Goal: Book appointment/travel/reservation

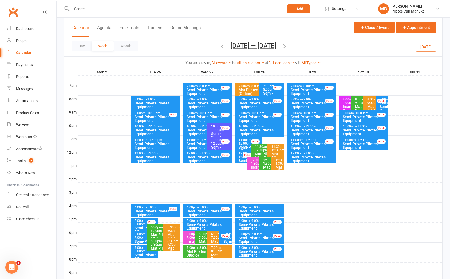
click at [236, 44] on button "[DATE] — [DATE]" at bounding box center [254, 45] width 46 height 7
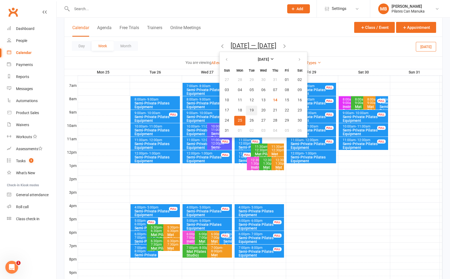
click at [250, 111] on span "19" at bounding box center [252, 110] width 4 height 4
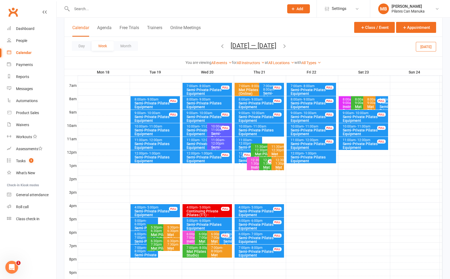
click at [286, 44] on icon "button" at bounding box center [285, 46] width 6 height 6
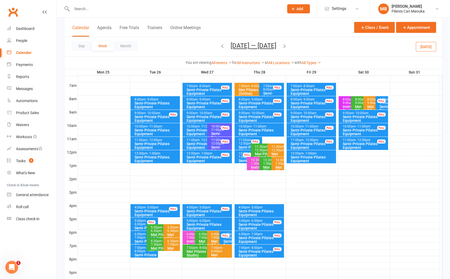
click at [286, 44] on icon "button" at bounding box center [285, 46] width 6 height 6
click at [283, 47] on icon "button" at bounding box center [285, 46] width 6 height 6
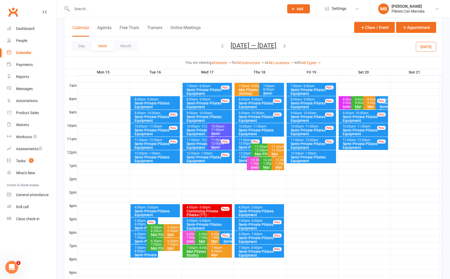
click at [252, 47] on button "[DATE] — [DATE]" at bounding box center [254, 45] width 46 height 7
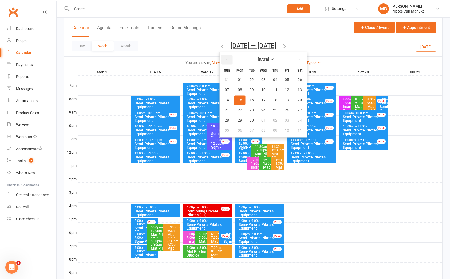
click at [222, 56] on button "button" at bounding box center [226, 60] width 11 height 10
click at [250, 108] on span "19" at bounding box center [252, 110] width 4 height 4
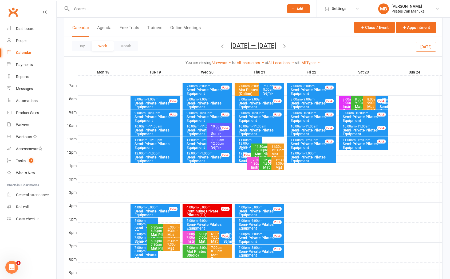
click at [287, 45] on icon "button" at bounding box center [285, 46] width 6 height 6
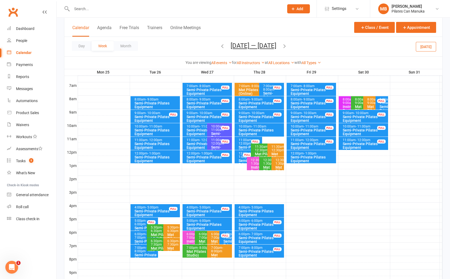
click at [286, 44] on icon "button" at bounding box center [285, 46] width 6 height 6
click at [249, 45] on button "[DATE] — [DATE]" at bounding box center [254, 45] width 46 height 7
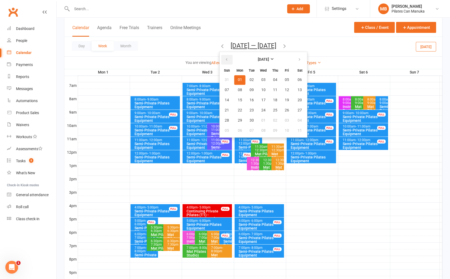
click at [231, 61] on button "button" at bounding box center [226, 60] width 11 height 10
click at [249, 105] on button "19" at bounding box center [251, 110] width 11 height 10
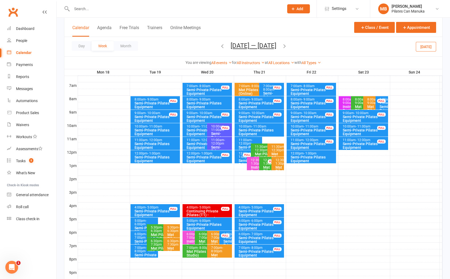
click at [285, 42] on button "button" at bounding box center [285, 46] width 6 height 9
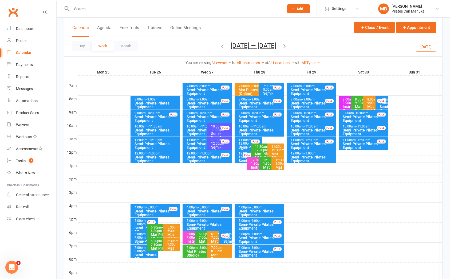
click at [285, 45] on icon "button" at bounding box center [285, 46] width 6 height 6
click at [286, 45] on icon "button" at bounding box center [285, 46] width 6 height 6
click at [284, 31] on div "Calendar Agenda Free Trials Trainers Online Meetings Class / Event Appointment" at bounding box center [253, 27] width 378 height 19
click at [286, 46] on icon "button" at bounding box center [285, 46] width 6 height 6
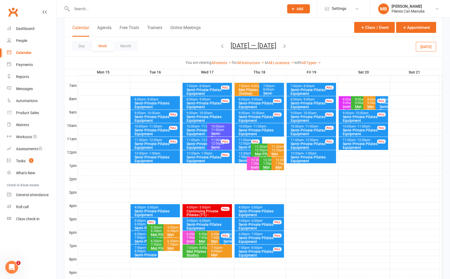
click at [284, 47] on icon "button" at bounding box center [285, 46] width 6 height 6
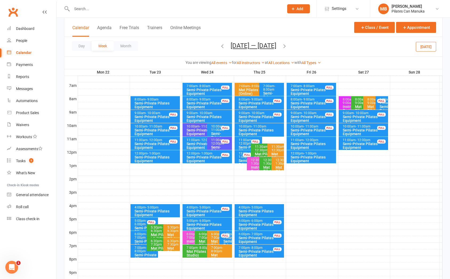
click at [285, 47] on icon "button" at bounding box center [285, 46] width 6 height 6
click at [282, 47] on span "[DATE] — [DATE] [DATE] Sun Mon Tue Wed Thu Fri Sat 27 28 29 30 31 01 02 03 04 0…" at bounding box center [253, 46] width 56 height 9
click at [288, 46] on icon "button" at bounding box center [285, 46] width 6 height 6
click at [241, 46] on button "[DATE] — [DATE]" at bounding box center [254, 45] width 46 height 7
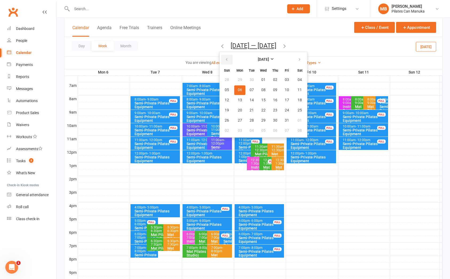
click at [227, 61] on icon "button" at bounding box center [227, 59] width 4 height 4
click at [228, 60] on icon "button" at bounding box center [227, 59] width 4 height 4
click at [248, 108] on button "19" at bounding box center [251, 110] width 11 height 10
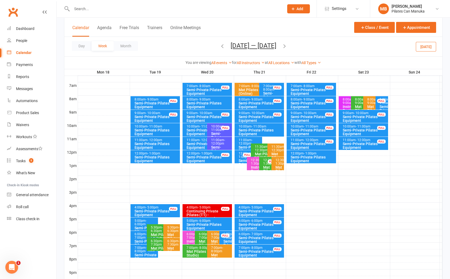
click at [286, 44] on icon "button" at bounding box center [285, 46] width 6 height 6
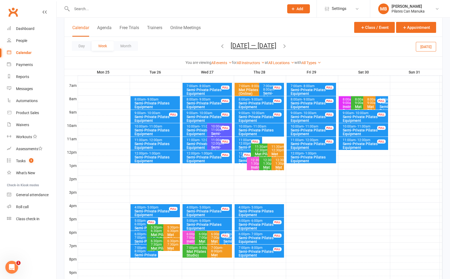
click at [287, 46] on icon "button" at bounding box center [285, 46] width 6 height 6
click at [284, 46] on icon "button" at bounding box center [285, 46] width 6 height 6
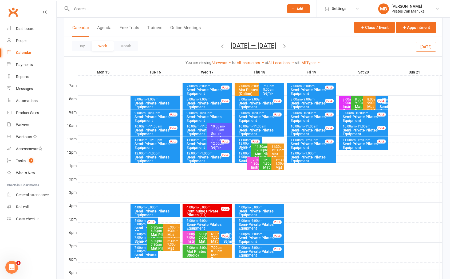
drag, startPoint x: 252, startPoint y: 47, endPoint x: 248, endPoint y: 56, distance: 10.3
click at [251, 47] on button "[DATE] — [DATE]" at bounding box center [254, 45] width 46 height 7
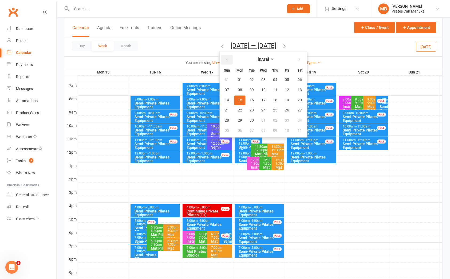
click at [225, 58] on icon "button" at bounding box center [227, 59] width 4 height 4
click at [250, 109] on span "19" at bounding box center [252, 110] width 4 height 4
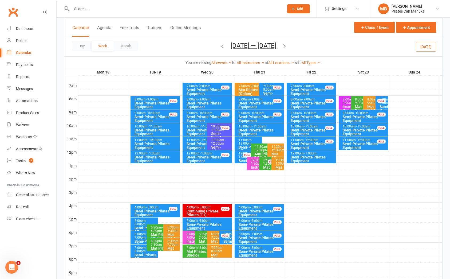
click at [282, 44] on span "[DATE] — [DATE] [DATE] Sun Mon Tue Wed Thu Fri Sat 27 28 29 30 31 01 02 03 04 0…" at bounding box center [253, 46] width 56 height 9
click at [286, 46] on icon "button" at bounding box center [285, 46] width 6 height 6
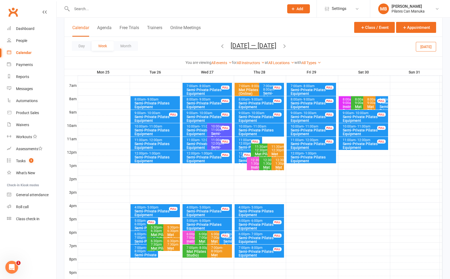
click at [287, 46] on icon "button" at bounding box center [285, 46] width 6 height 6
click at [287, 46] on div "Day Week Month [DATE] — [DATE] [DATE] Sun Mon Tue Wed Thu Fri Sat 27 28 29 30 3…" at bounding box center [253, 46] width 378 height 19
click at [284, 47] on icon "button" at bounding box center [285, 46] width 6 height 6
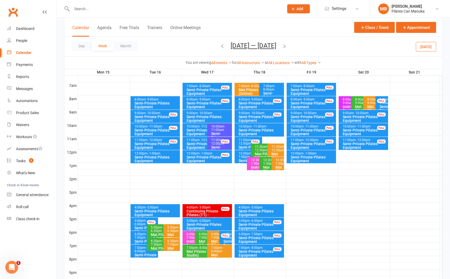
click at [246, 47] on button "[DATE] — [DATE]" at bounding box center [254, 45] width 46 height 7
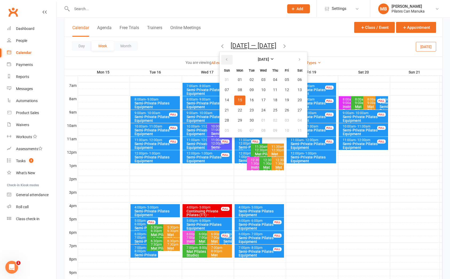
click at [225, 59] on icon "button" at bounding box center [227, 59] width 4 height 4
click at [258, 111] on button "20" at bounding box center [263, 110] width 11 height 10
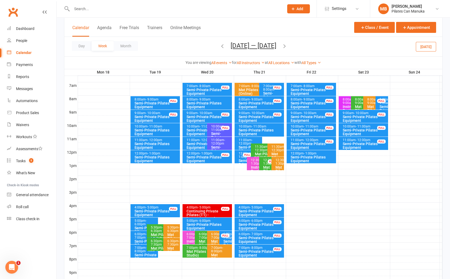
click at [193, 128] on div "Semi-Private Pilates Equipment" at bounding box center [205, 131] width 39 height 7
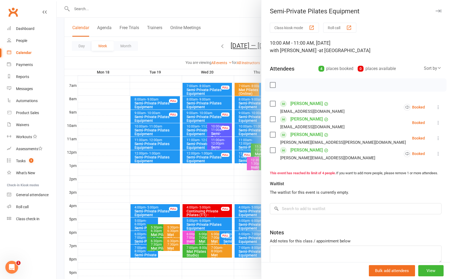
click at [193, 128] on div at bounding box center [254, 139] width 394 height 279
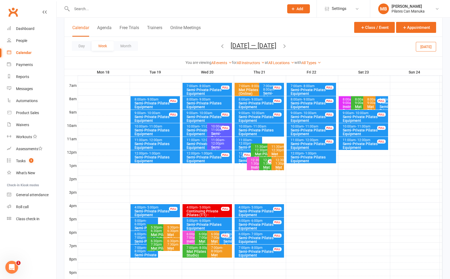
click at [286, 45] on icon "button" at bounding box center [285, 46] width 6 height 6
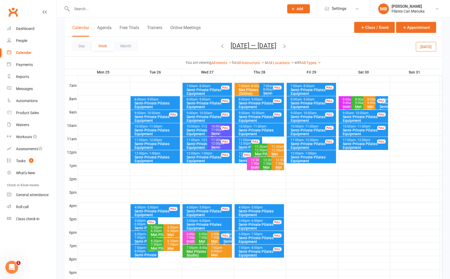
click at [195, 128] on div "Semi-Private Pilates Equipment" at bounding box center [205, 131] width 39 height 7
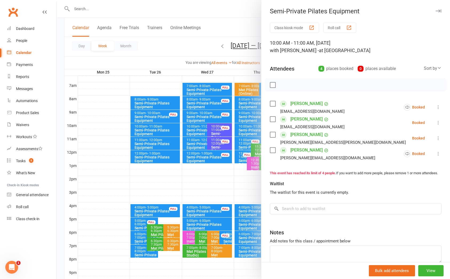
drag, startPoint x: 195, startPoint y: 128, endPoint x: 201, endPoint y: 148, distance: 20.6
click at [195, 128] on div at bounding box center [254, 139] width 394 height 279
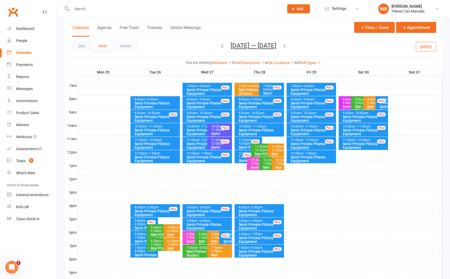
click at [200, 142] on div "Semi-Private Pilates Equipment" at bounding box center [205, 145] width 39 height 7
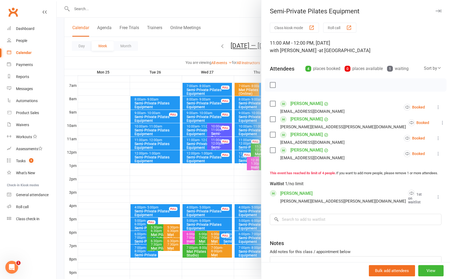
click at [198, 143] on div at bounding box center [254, 139] width 394 height 279
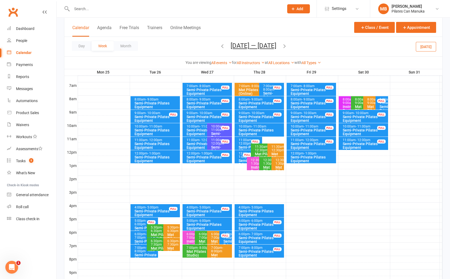
click at [284, 45] on icon "button" at bounding box center [285, 46] width 6 height 6
click at [282, 44] on icon "button" at bounding box center [285, 46] width 6 height 6
click at [259, 48] on button "[DATE] — [DATE]" at bounding box center [254, 45] width 46 height 7
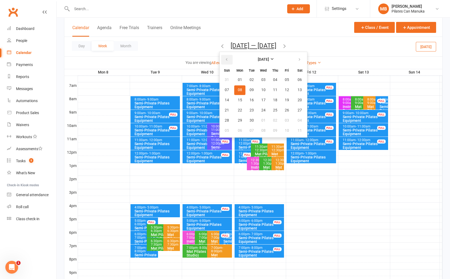
click at [228, 59] on button "button" at bounding box center [226, 60] width 11 height 10
click at [250, 109] on span "19" at bounding box center [252, 110] width 4 height 4
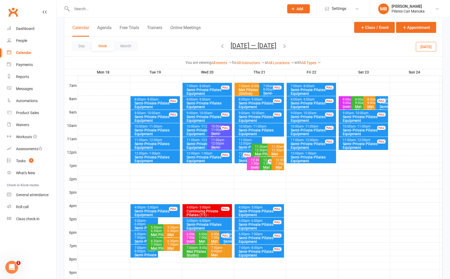
click at [288, 46] on icon "button" at bounding box center [285, 46] width 6 height 6
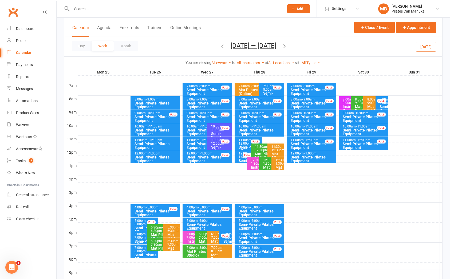
click at [288, 46] on icon "button" at bounding box center [285, 46] width 6 height 6
click at [286, 45] on icon "button" at bounding box center [285, 46] width 6 height 6
click at [285, 45] on icon "button" at bounding box center [285, 46] width 6 height 6
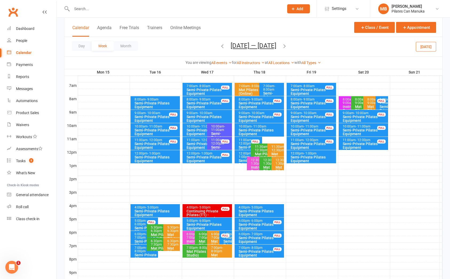
drag, startPoint x: 222, startPoint y: 48, endPoint x: 229, endPoint y: 47, distance: 6.5
click at [225, 48] on span "[DATE] — [DATE] [DATE] Sun Mon Tue Wed Thu Fri Sat 27 28 29 30 31 01 02 03 04 0…" at bounding box center [253, 46] width 56 height 9
click at [220, 46] on icon "button" at bounding box center [223, 46] width 6 height 6
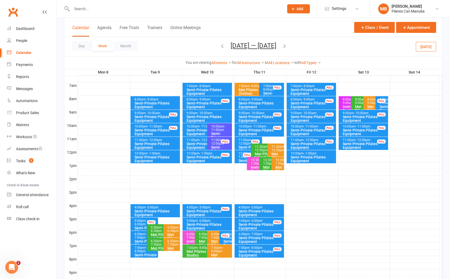
click at [286, 46] on icon "button" at bounding box center [285, 46] width 6 height 6
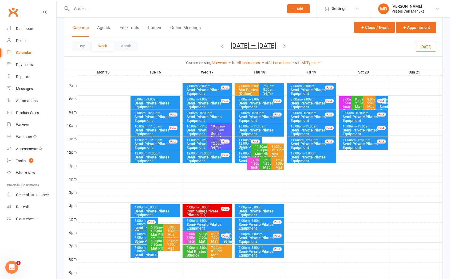
click at [284, 47] on icon "button" at bounding box center [285, 46] width 6 height 6
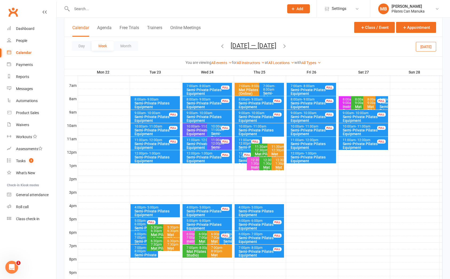
click at [284, 47] on icon "button" at bounding box center [285, 46] width 6 height 6
click at [288, 45] on icon "button" at bounding box center [285, 46] width 6 height 6
click at [290, 45] on div "Day Week Month [DATE] — [DATE] [DATE] Sun Mon Tue Wed Thu Fri Sat 27 28 29 30 3…" at bounding box center [253, 46] width 378 height 19
click at [284, 46] on icon "button" at bounding box center [285, 46] width 6 height 6
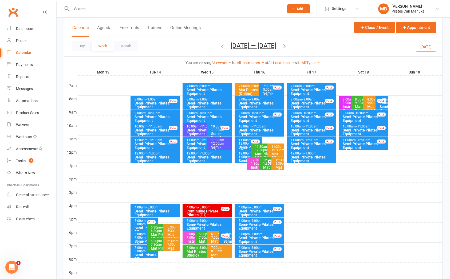
click at [284, 46] on icon "button" at bounding box center [285, 46] width 6 height 6
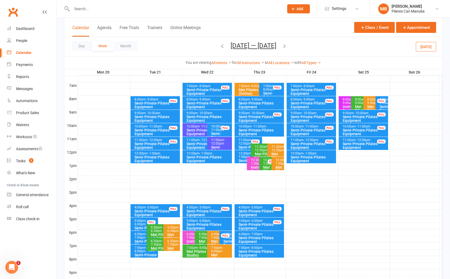
click at [246, 41] on div "Day Week Month [DATE] — [DATE] [DATE] Sun Mon Tue Wed Thu Fri Sat 27 28 29 30 3…" at bounding box center [253, 46] width 378 height 19
click at [248, 44] on button "[DATE] — [DATE]" at bounding box center [254, 45] width 46 height 7
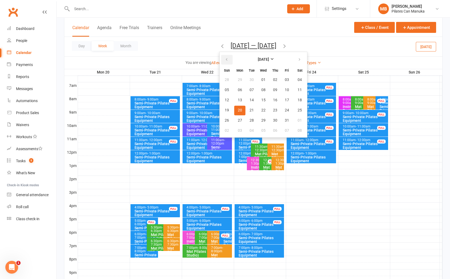
click at [225, 58] on icon "button" at bounding box center [227, 59] width 4 height 4
click at [273, 109] on span "21" at bounding box center [275, 110] width 4 height 4
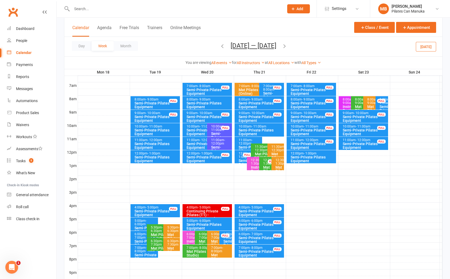
click at [286, 45] on icon "button" at bounding box center [285, 46] width 6 height 6
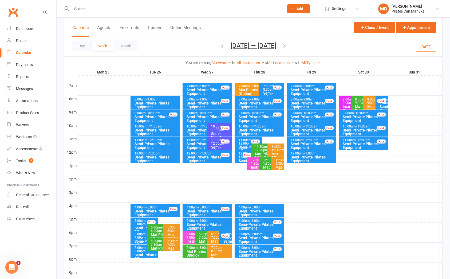
click at [286, 45] on icon "button" at bounding box center [285, 46] width 6 height 6
click at [284, 46] on icon "button" at bounding box center [285, 46] width 6 height 6
click at [259, 45] on button "[DATE] — [DATE]" at bounding box center [254, 45] width 46 height 7
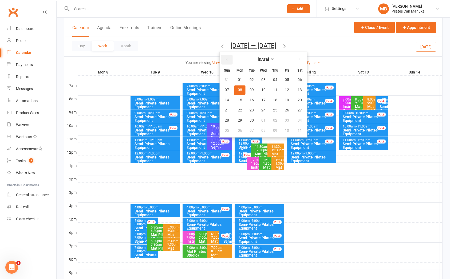
click at [227, 61] on button "button" at bounding box center [226, 60] width 11 height 10
click at [273, 109] on span "21" at bounding box center [275, 110] width 4 height 4
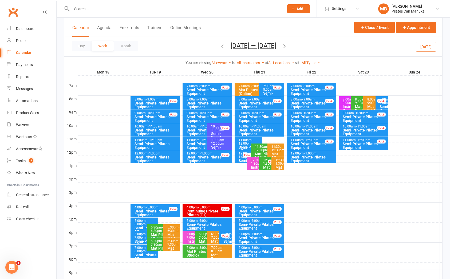
click at [288, 46] on icon "button" at bounding box center [285, 46] width 6 height 6
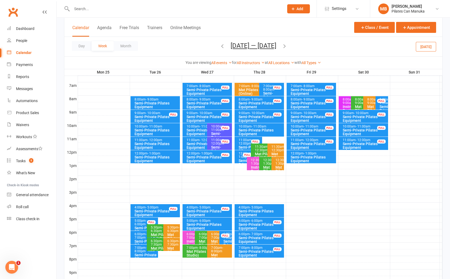
click at [286, 45] on icon "button" at bounding box center [285, 46] width 6 height 6
click at [284, 46] on icon "button" at bounding box center [285, 46] width 6 height 6
click at [283, 46] on icon "button" at bounding box center [285, 46] width 6 height 6
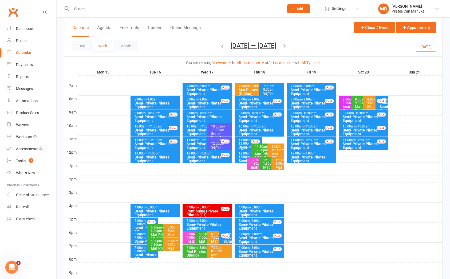
click at [285, 45] on icon "button" at bounding box center [285, 46] width 6 height 6
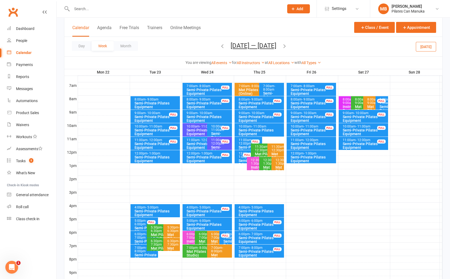
click at [286, 45] on icon "button" at bounding box center [285, 46] width 6 height 6
click at [288, 45] on icon "button" at bounding box center [285, 46] width 6 height 6
click at [249, 44] on button "[DATE] — [DATE]" at bounding box center [254, 45] width 46 height 7
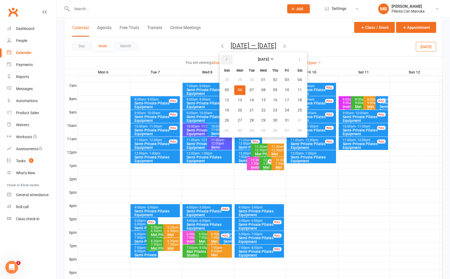
click at [226, 60] on icon "button" at bounding box center [227, 59] width 4 height 4
drag, startPoint x: 281, startPoint y: 100, endPoint x: 277, endPoint y: 109, distance: 9.9
click at [282, 99] on button "15" at bounding box center [286, 100] width 11 height 10
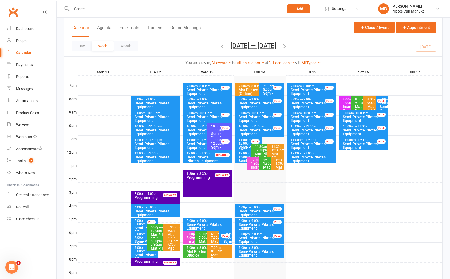
click at [286, 45] on icon "button" at bounding box center [285, 46] width 6 height 6
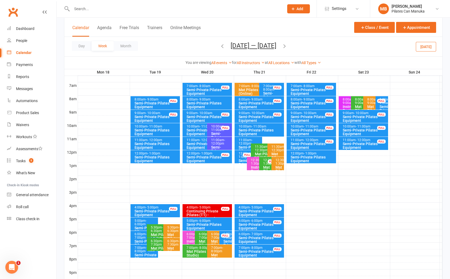
click at [287, 45] on icon "button" at bounding box center [285, 46] width 6 height 6
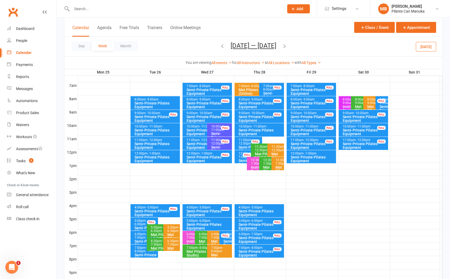
click at [288, 46] on icon "button" at bounding box center [285, 46] width 6 height 6
click at [285, 47] on icon "button" at bounding box center [285, 46] width 6 height 6
click at [283, 47] on icon "button" at bounding box center [285, 46] width 6 height 6
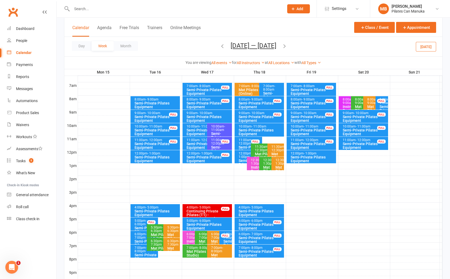
click at [288, 48] on icon "button" at bounding box center [285, 46] width 6 height 6
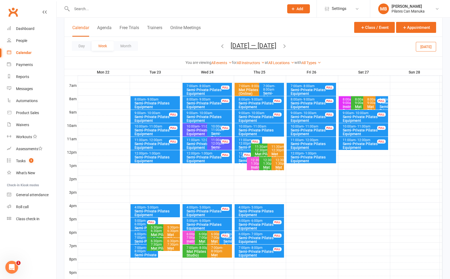
click at [288, 47] on icon "button" at bounding box center [285, 46] width 6 height 6
click at [288, 45] on icon "button" at bounding box center [285, 46] width 6 height 6
click at [257, 46] on button "[DATE] — [DATE]" at bounding box center [254, 45] width 46 height 7
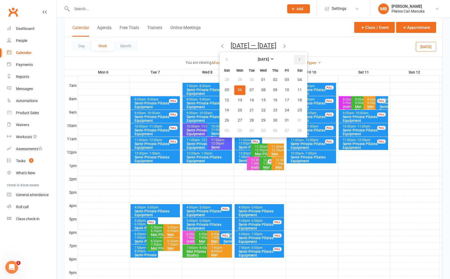
click at [298, 58] on icon "button" at bounding box center [300, 59] width 4 height 4
click at [281, 76] on button "05" at bounding box center [286, 80] width 11 height 10
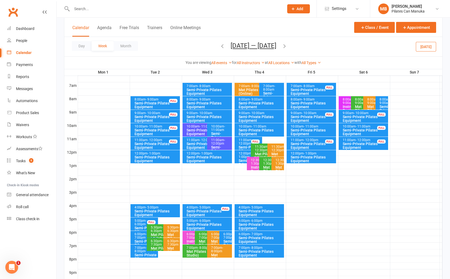
click at [282, 45] on icon "button" at bounding box center [285, 46] width 6 height 6
click at [285, 45] on icon "button" at bounding box center [285, 46] width 6 height 6
click at [268, 46] on button "[DATE] — [DATE]" at bounding box center [254, 45] width 46 height 7
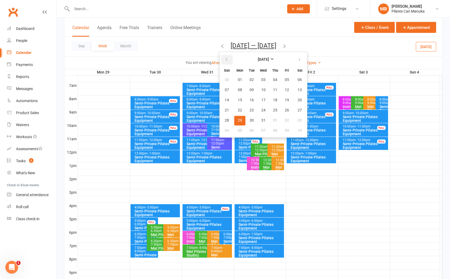
click at [225, 58] on icon "button" at bounding box center [227, 59] width 4 height 4
click at [285, 99] on span "15" at bounding box center [287, 100] width 4 height 4
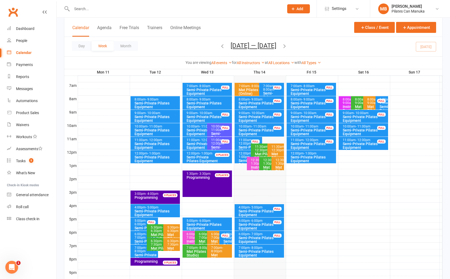
click at [288, 47] on icon "button" at bounding box center [285, 46] width 6 height 6
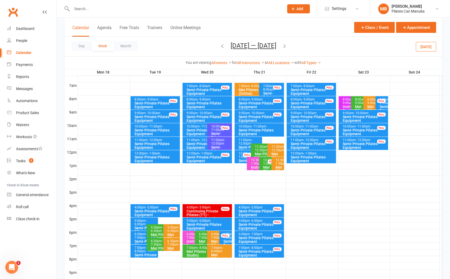
click at [286, 47] on icon "button" at bounding box center [285, 46] width 6 height 6
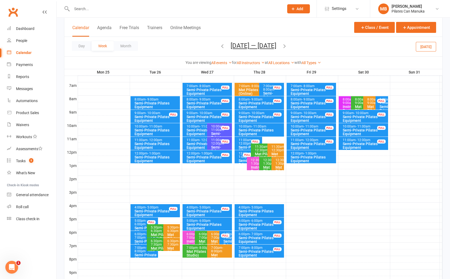
click at [286, 46] on icon "button" at bounding box center [285, 46] width 6 height 6
click at [285, 46] on icon "button" at bounding box center [285, 46] width 6 height 6
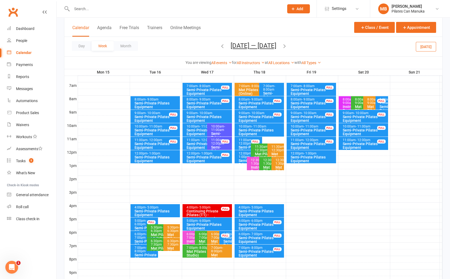
click at [286, 45] on icon "button" at bounding box center [285, 46] width 6 height 6
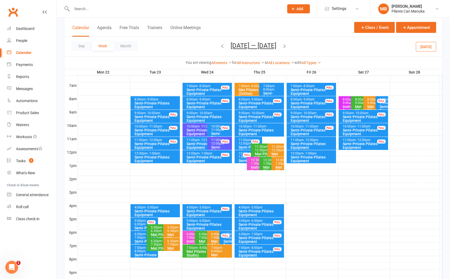
click at [257, 44] on button "[DATE] — [DATE]" at bounding box center [254, 45] width 46 height 7
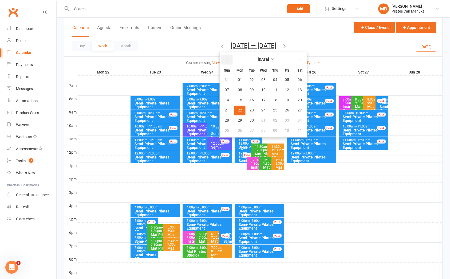
click at [225, 59] on icon "button" at bounding box center [227, 59] width 4 height 4
click at [299, 98] on button "16" at bounding box center [300, 100] width 14 height 10
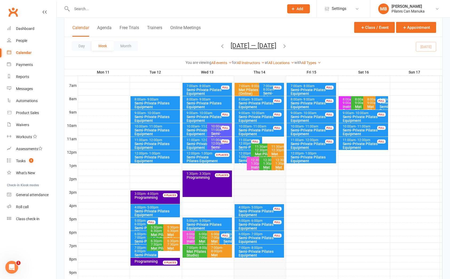
click at [287, 44] on icon "button" at bounding box center [285, 46] width 6 height 6
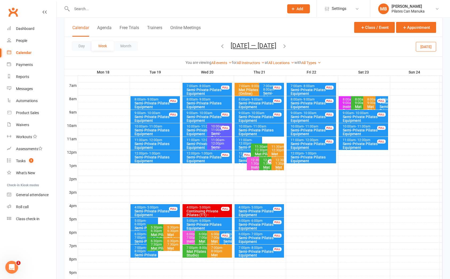
click at [287, 44] on icon "button" at bounding box center [285, 46] width 6 height 6
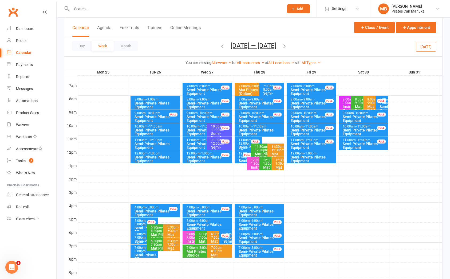
click at [287, 46] on icon "button" at bounding box center [285, 46] width 6 height 6
click at [282, 48] on icon "button" at bounding box center [285, 46] width 6 height 6
click at [284, 46] on icon "button" at bounding box center [285, 46] width 6 height 6
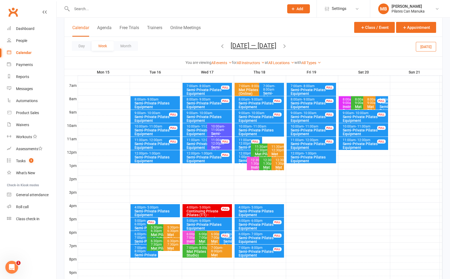
click at [285, 46] on icon "button" at bounding box center [285, 46] width 6 height 6
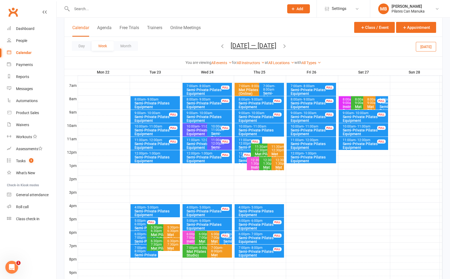
click at [286, 45] on icon "button" at bounding box center [285, 46] width 6 height 6
click at [282, 46] on span "[DATE] — [DATE] [DATE] Sun Mon Tue Wed Thu Fri Sat 27 28 29 30 31 01 02 03 04 0…" at bounding box center [253, 46] width 56 height 9
click at [288, 46] on icon "button" at bounding box center [285, 46] width 6 height 6
click at [286, 48] on icon "button" at bounding box center [285, 46] width 6 height 6
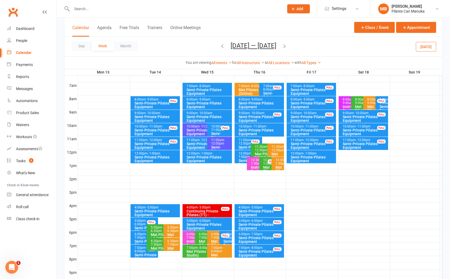
click at [286, 45] on icon "button" at bounding box center [285, 46] width 6 height 6
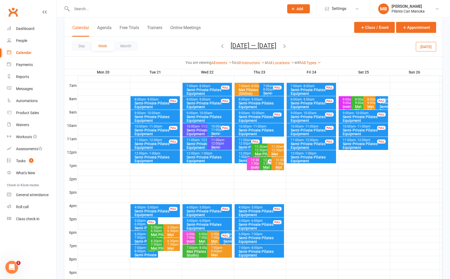
click at [286, 45] on icon "button" at bounding box center [285, 46] width 6 height 6
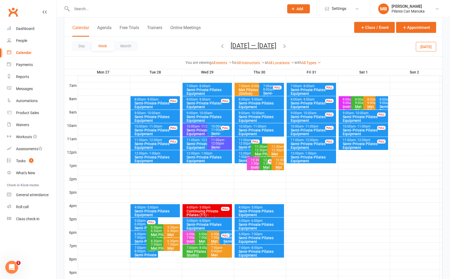
click at [288, 45] on icon "button" at bounding box center [285, 46] width 6 height 6
click at [282, 47] on icon "button" at bounding box center [285, 46] width 6 height 6
click at [256, 45] on button "[DATE] — [DATE]" at bounding box center [254, 45] width 46 height 7
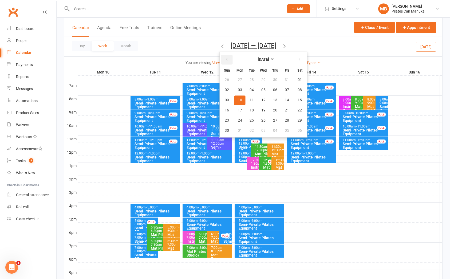
click at [225, 57] on button "button" at bounding box center [226, 60] width 11 height 10
click at [273, 98] on span "14" at bounding box center [275, 100] width 4 height 4
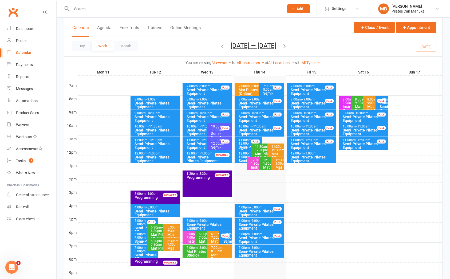
click at [288, 47] on icon "button" at bounding box center [285, 46] width 6 height 6
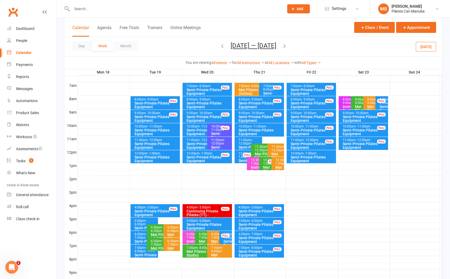
click at [162, 131] on div "Semi-Private Pilates Equipment" at bounding box center [156, 131] width 45 height 7
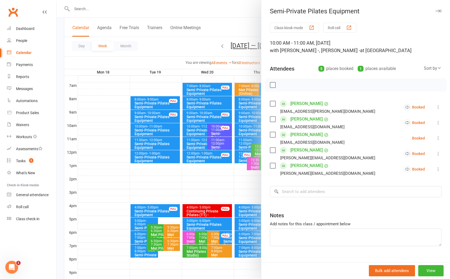
click at [163, 130] on div at bounding box center [254, 139] width 394 height 279
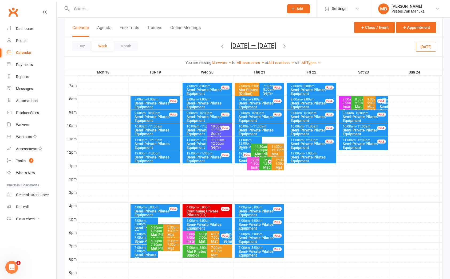
click at [286, 46] on icon "button" at bounding box center [285, 46] width 6 height 6
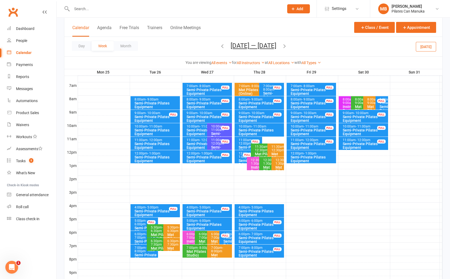
click at [220, 49] on icon "button" at bounding box center [223, 46] width 6 height 6
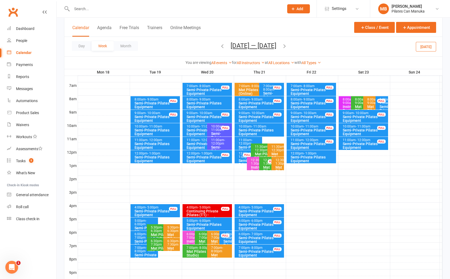
click at [140, 221] on div "5:00pm - 6:00pm" at bounding box center [145, 222] width 23 height 7
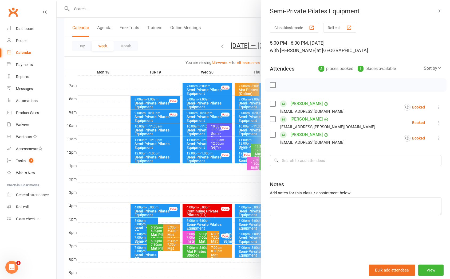
drag, startPoint x: 138, startPoint y: 231, endPoint x: 141, endPoint y: 232, distance: 3.1
click at [139, 231] on div at bounding box center [254, 139] width 394 height 279
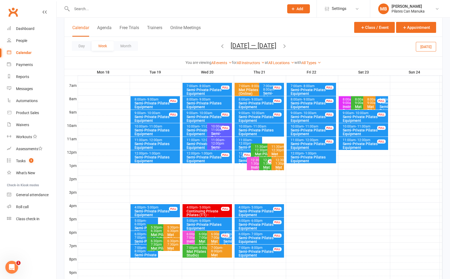
click at [141, 235] on span "- 7:00pm" at bounding box center [141, 235] width 12 height 7
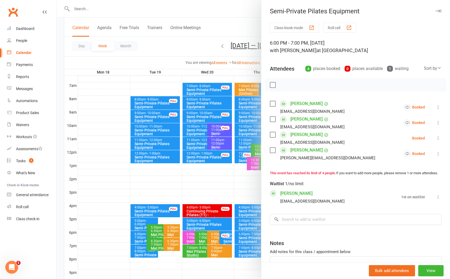
click at [140, 237] on div at bounding box center [254, 139] width 394 height 279
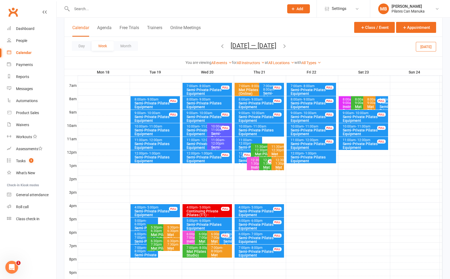
click at [141, 248] on div "7:00pm - 8:00pm" at bounding box center [145, 249] width 23 height 7
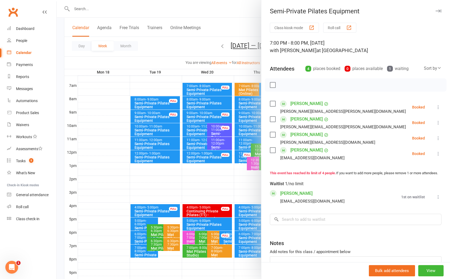
click at [141, 248] on div at bounding box center [254, 139] width 394 height 279
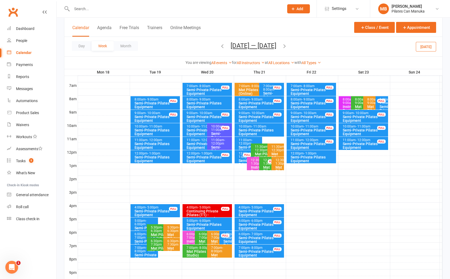
click at [285, 46] on icon "button" at bounding box center [285, 46] width 6 height 6
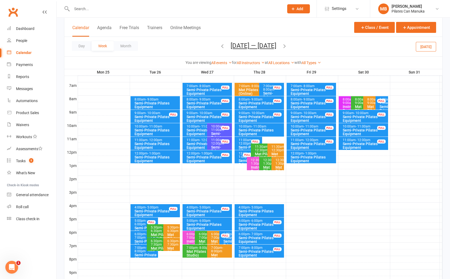
click at [220, 45] on icon "button" at bounding box center [223, 46] width 6 height 6
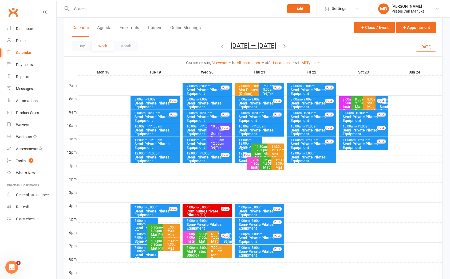
click at [211, 102] on div "Semi-Private Pilates Equipment" at bounding box center [208, 104] width 45 height 7
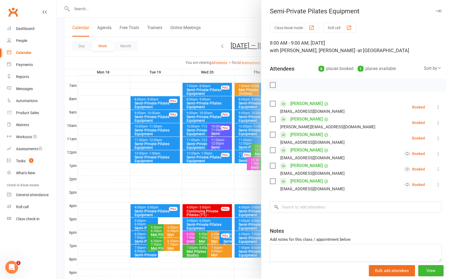
click at [216, 139] on div at bounding box center [254, 139] width 394 height 279
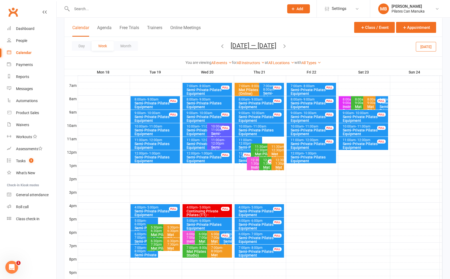
click at [194, 142] on div "Semi-Private Pilates Equipment" at bounding box center [205, 145] width 39 height 7
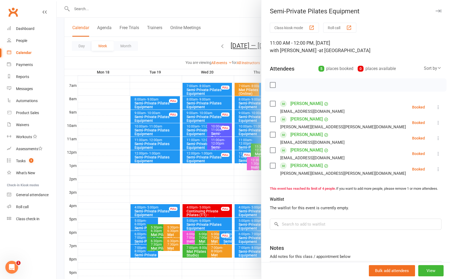
click at [216, 143] on div at bounding box center [254, 139] width 394 height 279
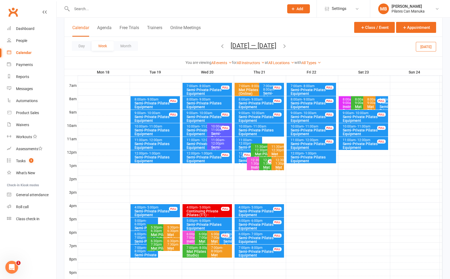
click at [217, 143] on span "- 12:00pm" at bounding box center [218, 141] width 14 height 7
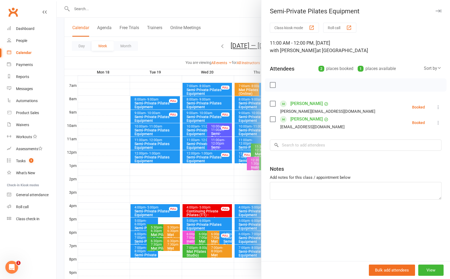
click at [215, 223] on div at bounding box center [254, 139] width 394 height 279
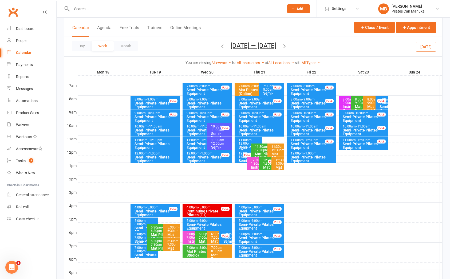
drag, startPoint x: 286, startPoint y: 45, endPoint x: 247, endPoint y: 45, distance: 38.5
click at [286, 45] on icon "button" at bounding box center [285, 46] width 6 height 6
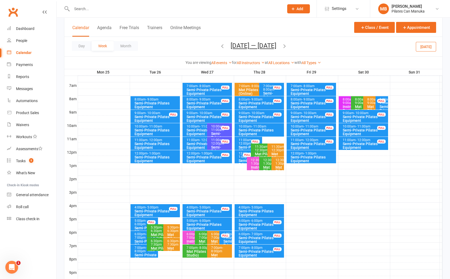
click at [220, 46] on icon "button" at bounding box center [223, 46] width 6 height 6
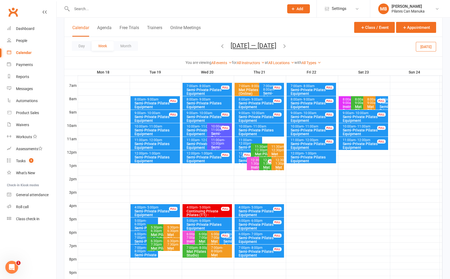
click at [241, 140] on div "11:00am - 12:00pm" at bounding box center [249, 141] width 23 height 7
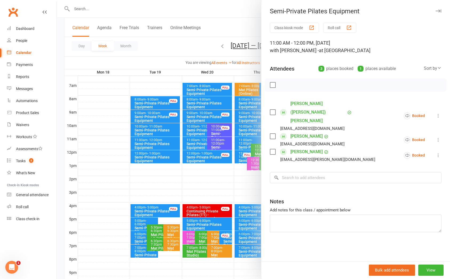
click at [190, 47] on div at bounding box center [254, 139] width 394 height 279
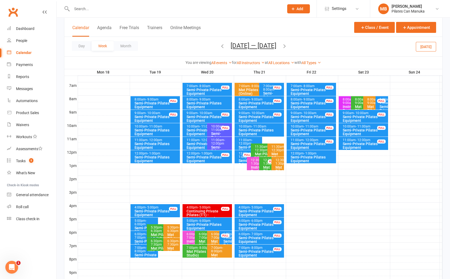
click at [287, 48] on icon "button" at bounding box center [285, 46] width 6 height 6
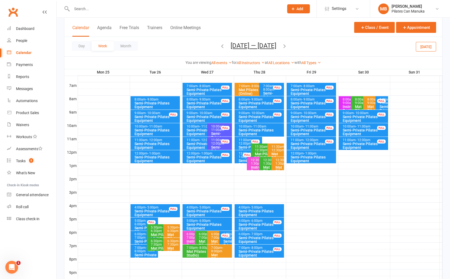
click at [136, 240] on div "Semi-Private Pilates Equipment" at bounding box center [145, 244] width 23 height 11
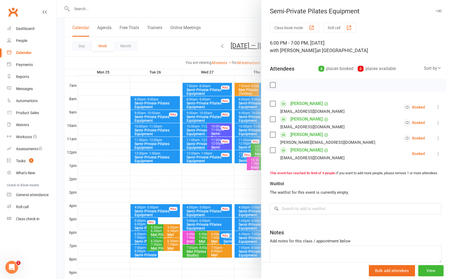
click at [139, 238] on div at bounding box center [254, 139] width 394 height 279
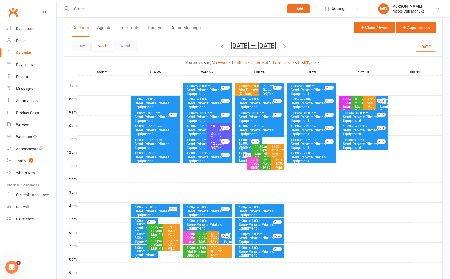
click at [140, 248] on div "7:00pm - 8:00pm" at bounding box center [145, 249] width 23 height 7
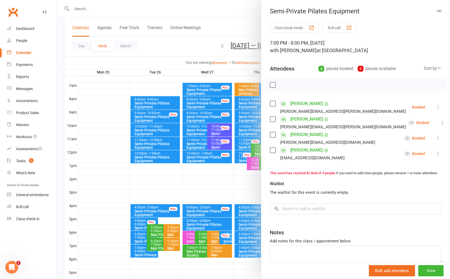
click at [140, 249] on div at bounding box center [254, 139] width 394 height 279
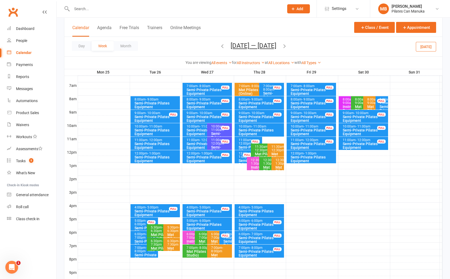
click at [198, 130] on div "Semi-Private Pilates Equipment" at bounding box center [205, 131] width 39 height 7
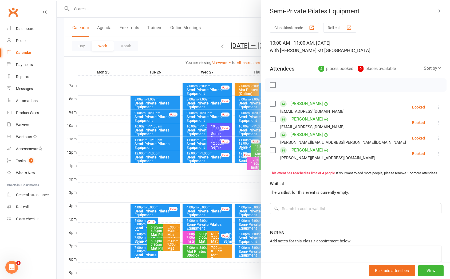
click at [195, 140] on div at bounding box center [254, 139] width 394 height 279
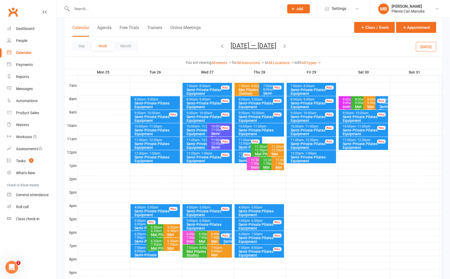
click at [195, 142] on div "Semi-Private Pilates Equipment" at bounding box center [205, 145] width 39 height 7
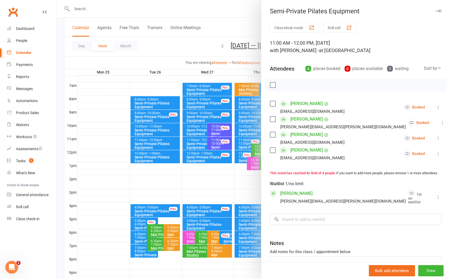
click at [195, 142] on div at bounding box center [254, 139] width 394 height 279
